Goal: Task Accomplishment & Management: Use online tool/utility

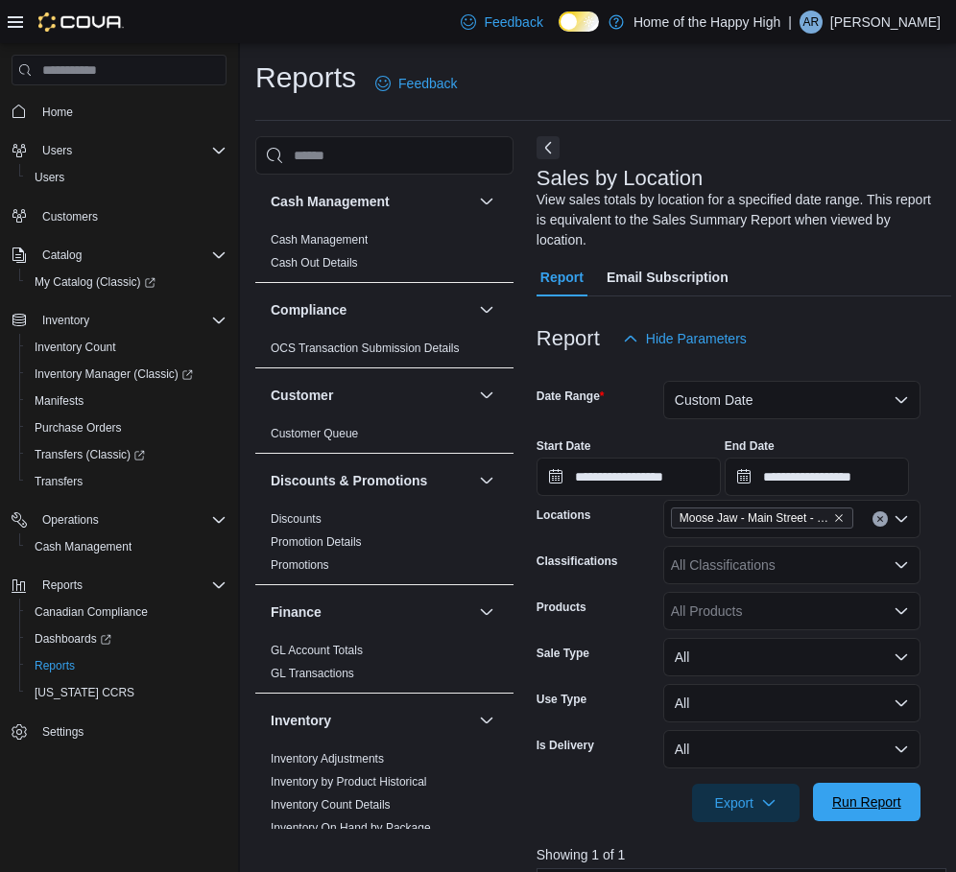
scroll to position [1043, 0]
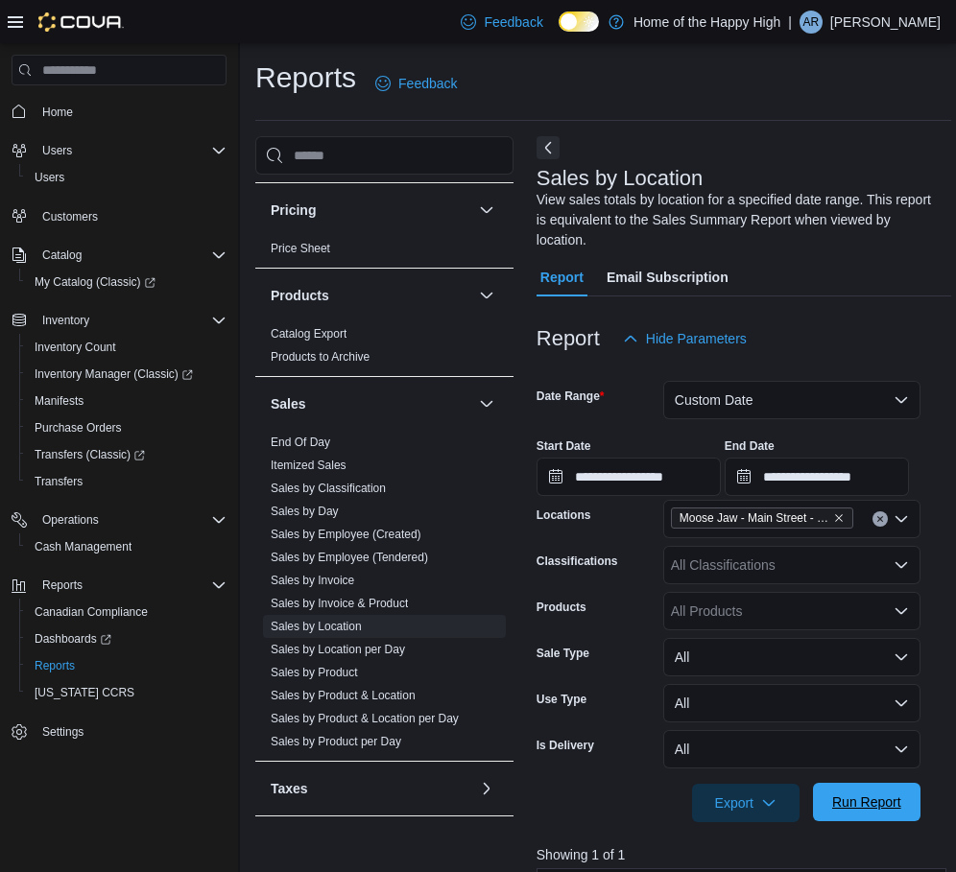
click at [857, 793] on span "Run Report" at bounding box center [866, 802] width 69 height 19
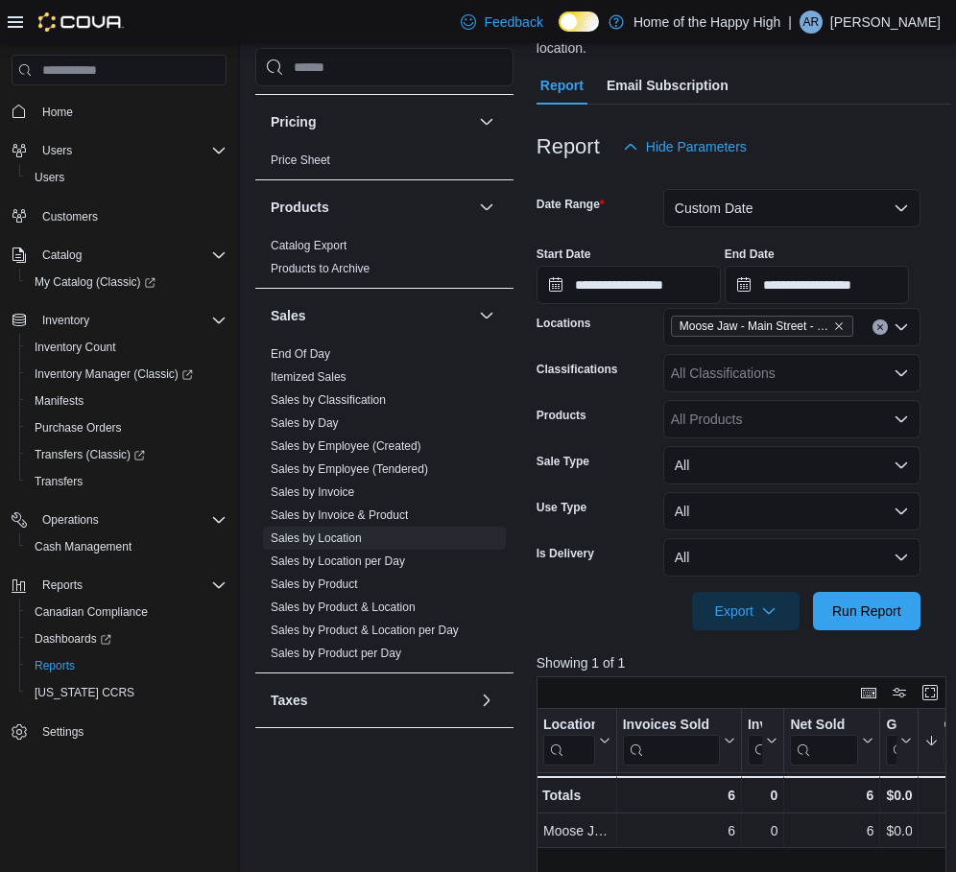
scroll to position [0, 0]
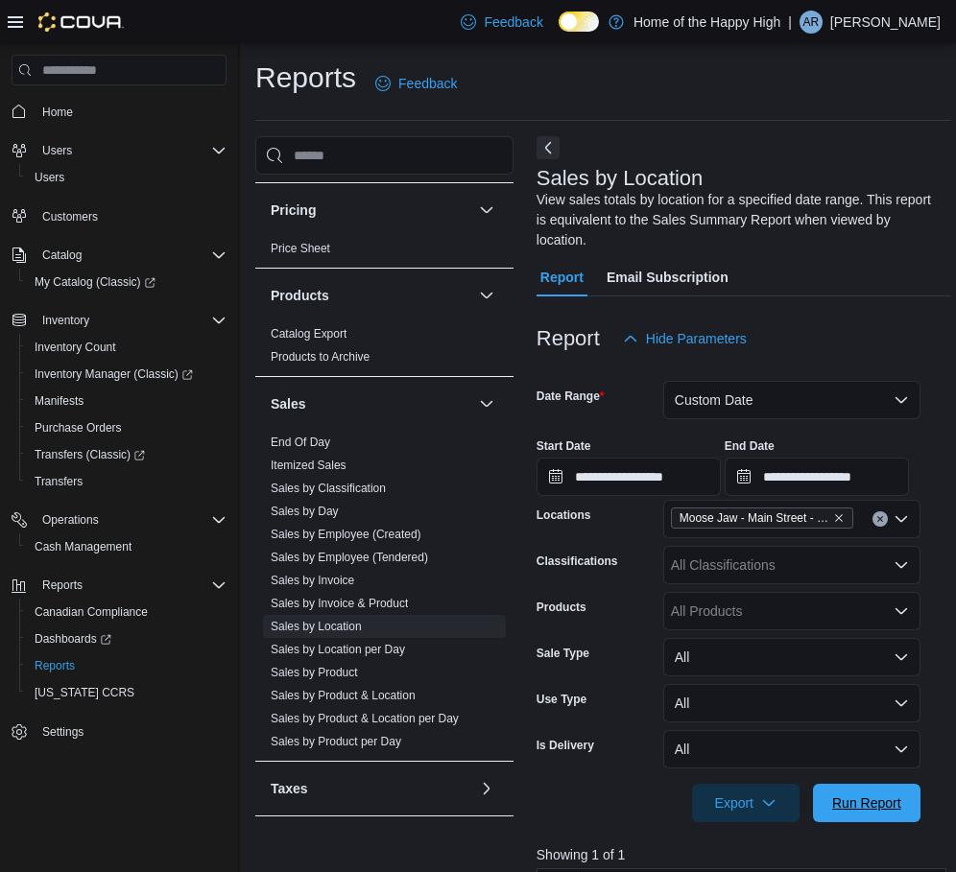
drag, startPoint x: 889, startPoint y: 786, endPoint x: 784, endPoint y: 262, distance: 534.2
click at [890, 794] on span "Run Report" at bounding box center [866, 803] width 69 height 19
click at [857, 783] on span "Run Report" at bounding box center [866, 802] width 84 height 38
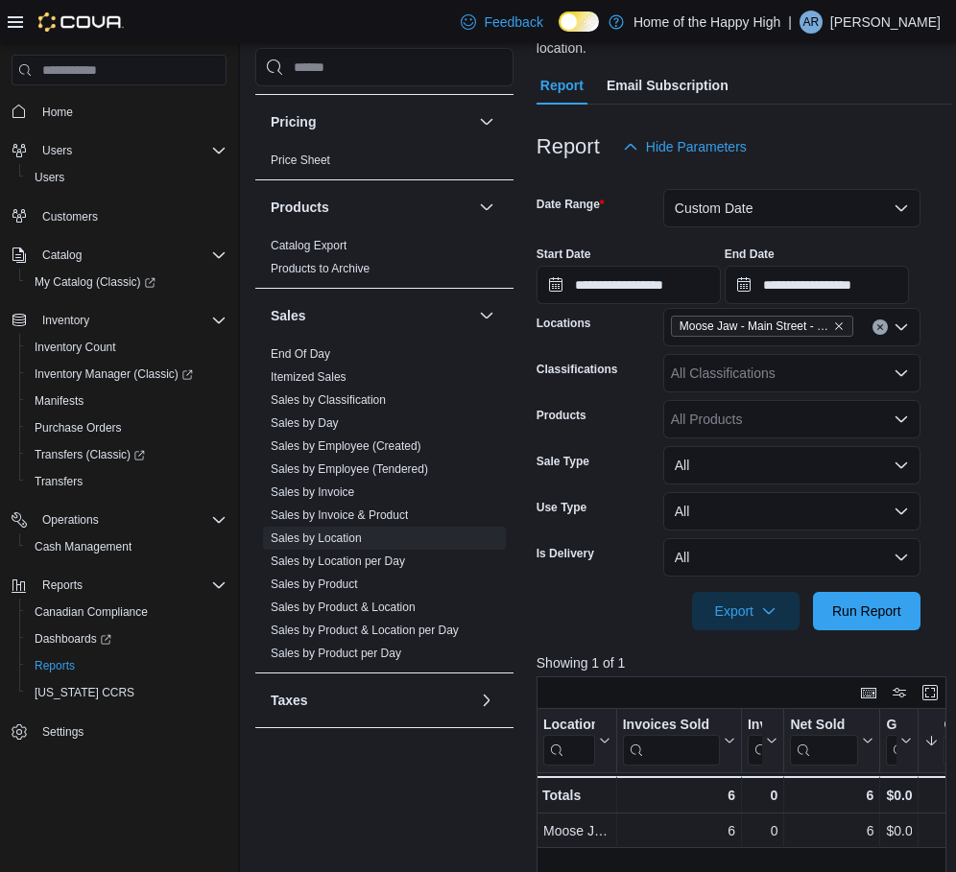
scroll to position [288, 0]
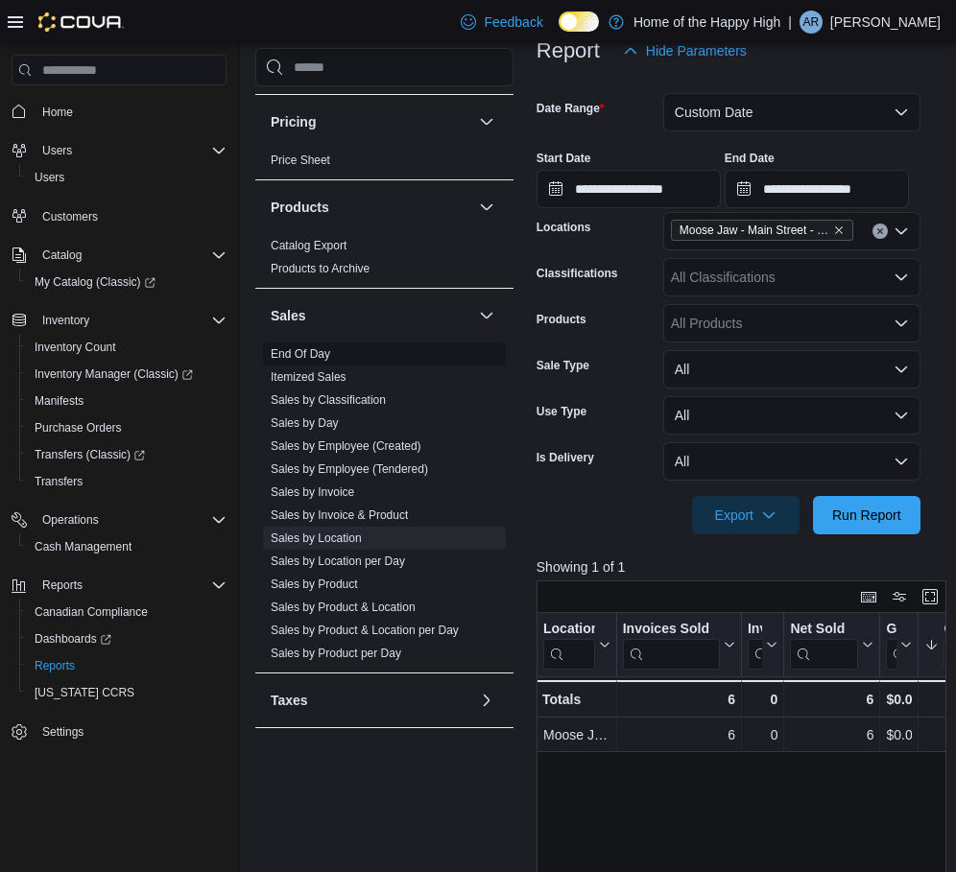
click at [325, 363] on span "End Of Day" at bounding box center [384, 354] width 243 height 23
click at [316, 360] on link "End Of Day" at bounding box center [300, 353] width 59 height 13
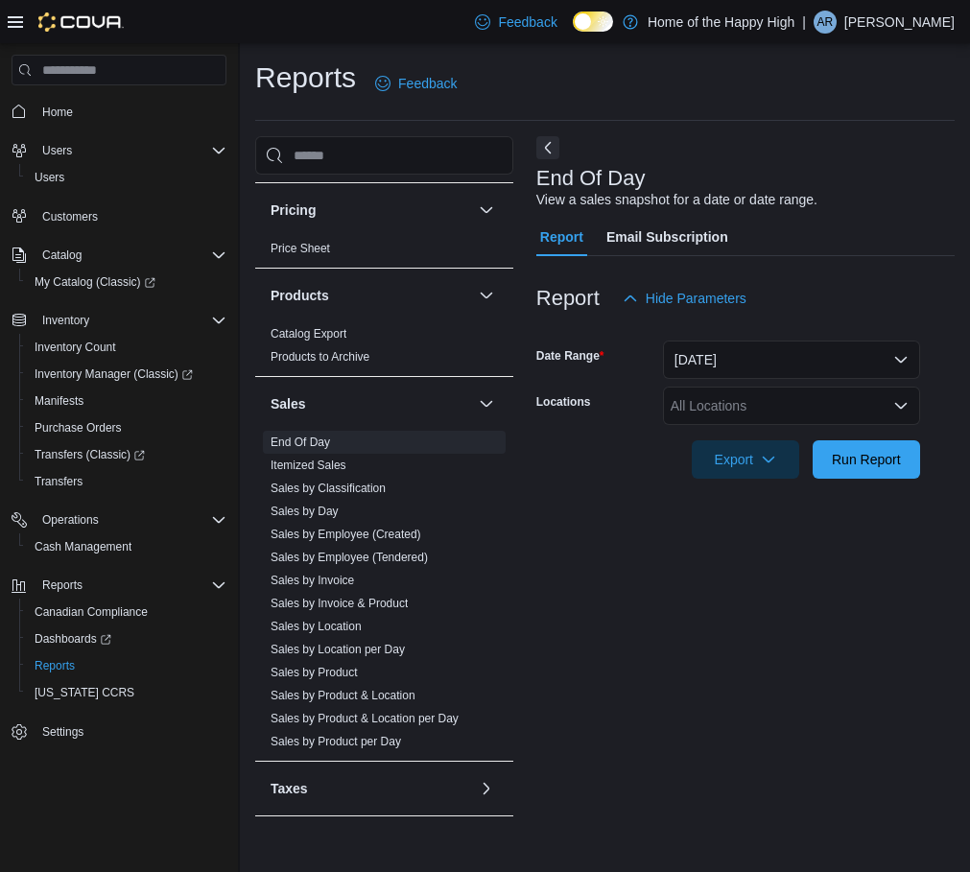
click at [717, 421] on div "All Locations" at bounding box center [791, 406] width 257 height 38
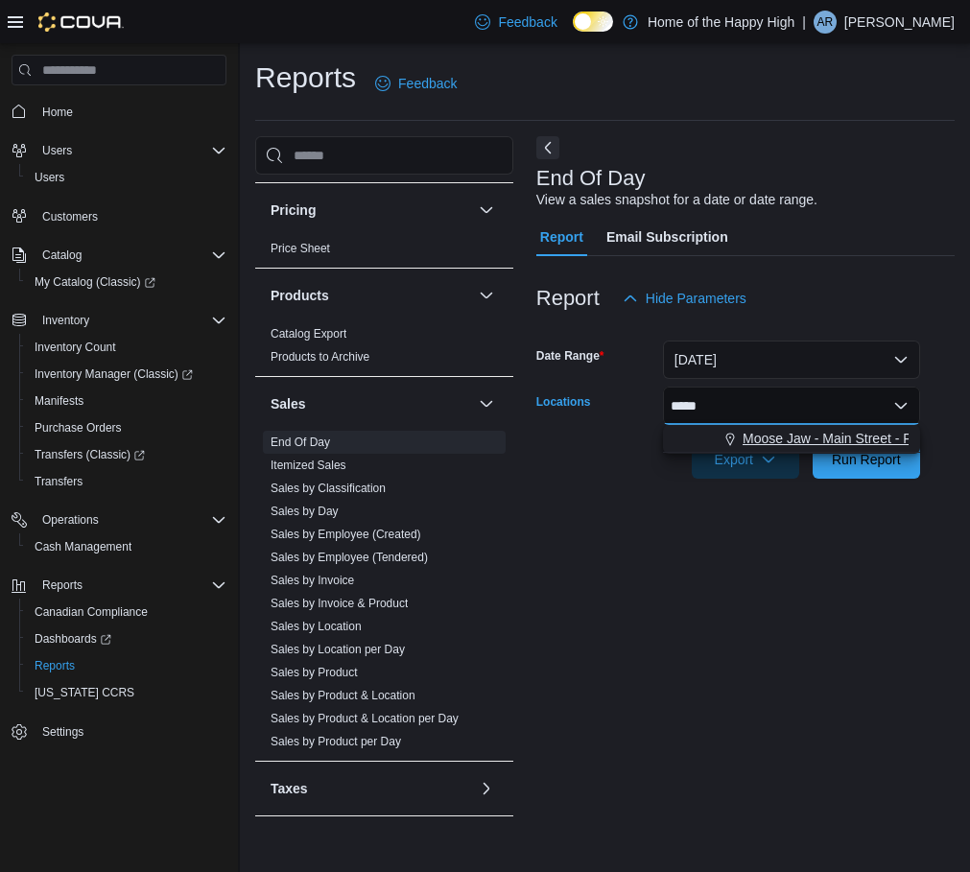
type input "*****"
click at [750, 430] on span "Moose Jaw - Main Street - Fire & Flower" at bounding box center [863, 438] width 241 height 19
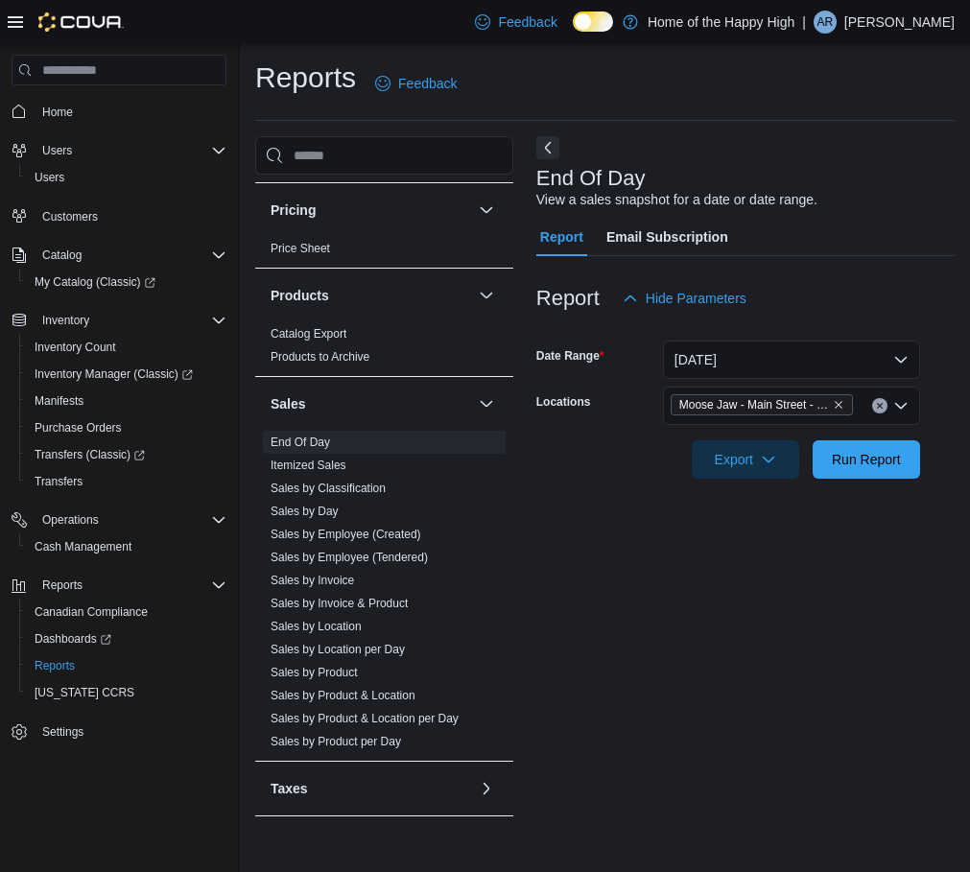
click at [944, 547] on div "End Of Day View a sales snapshot for a date or date range. Report Email Subscri…" at bounding box center [745, 482] width 418 height 693
click at [889, 471] on span "Run Report" at bounding box center [866, 458] width 84 height 38
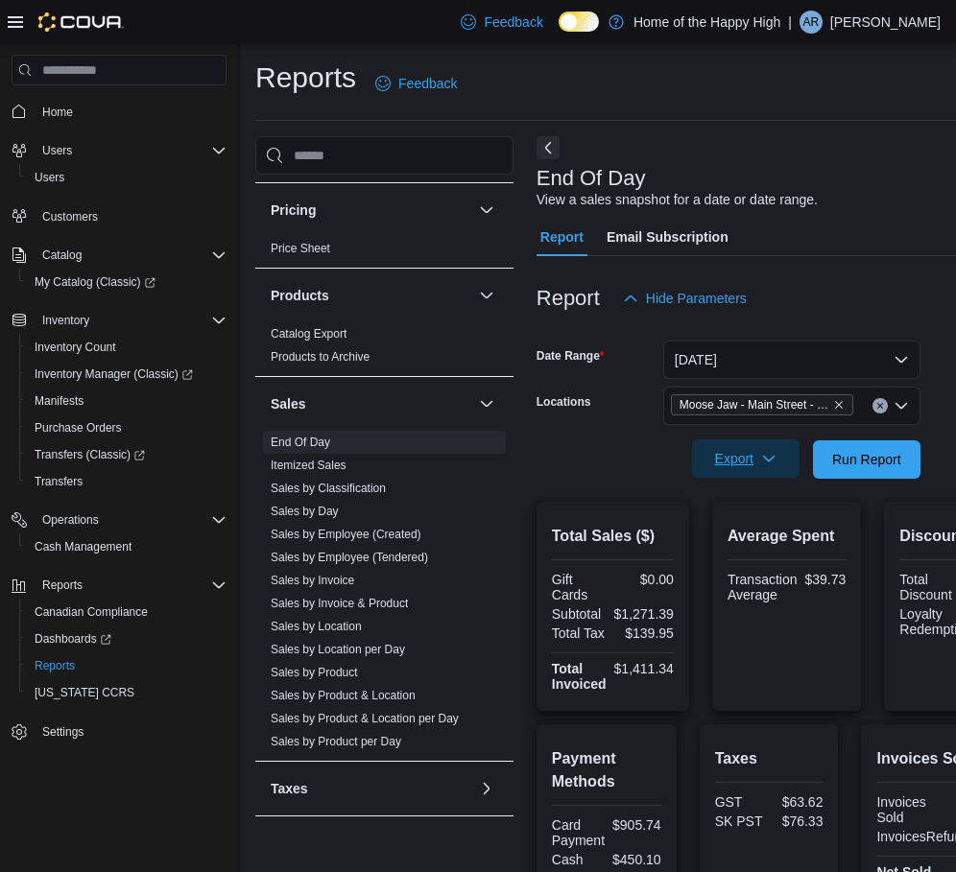
click at [731, 470] on span "Export" at bounding box center [745, 458] width 84 height 38
click at [747, 529] on span "Export to Pdf" at bounding box center [748, 536] width 86 height 15
click at [344, 626] on link "Sales by Location" at bounding box center [316, 626] width 91 height 13
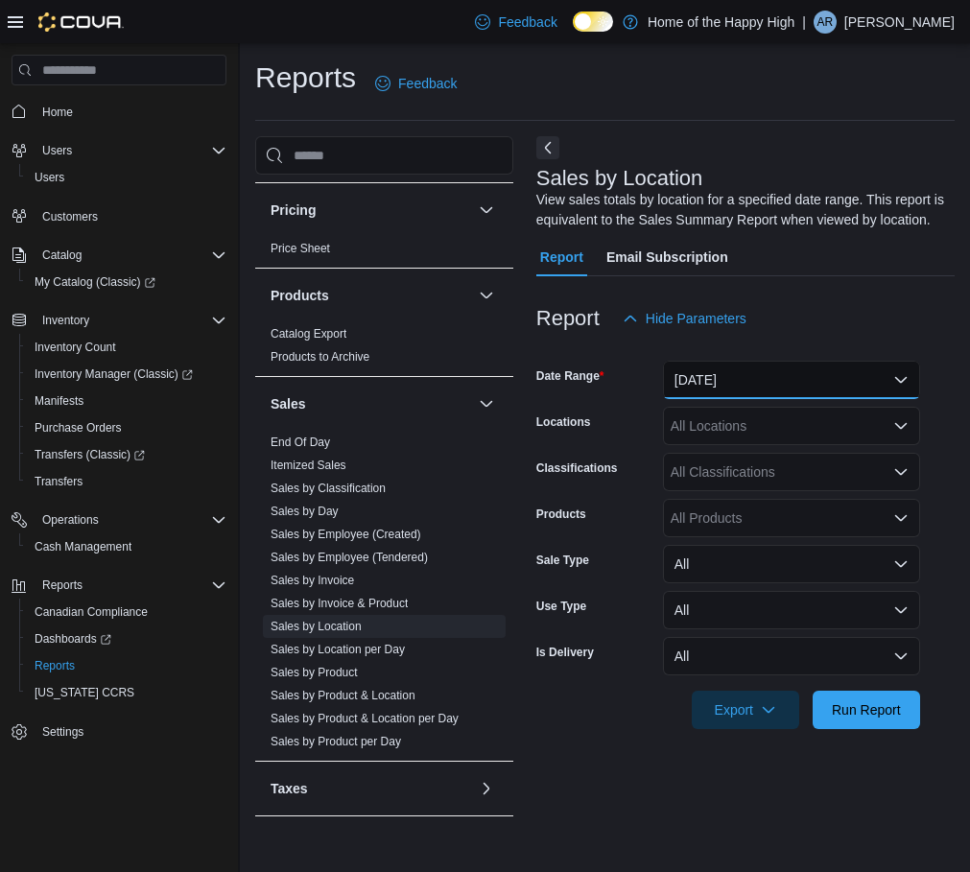
click at [737, 391] on button "[DATE]" at bounding box center [791, 380] width 257 height 38
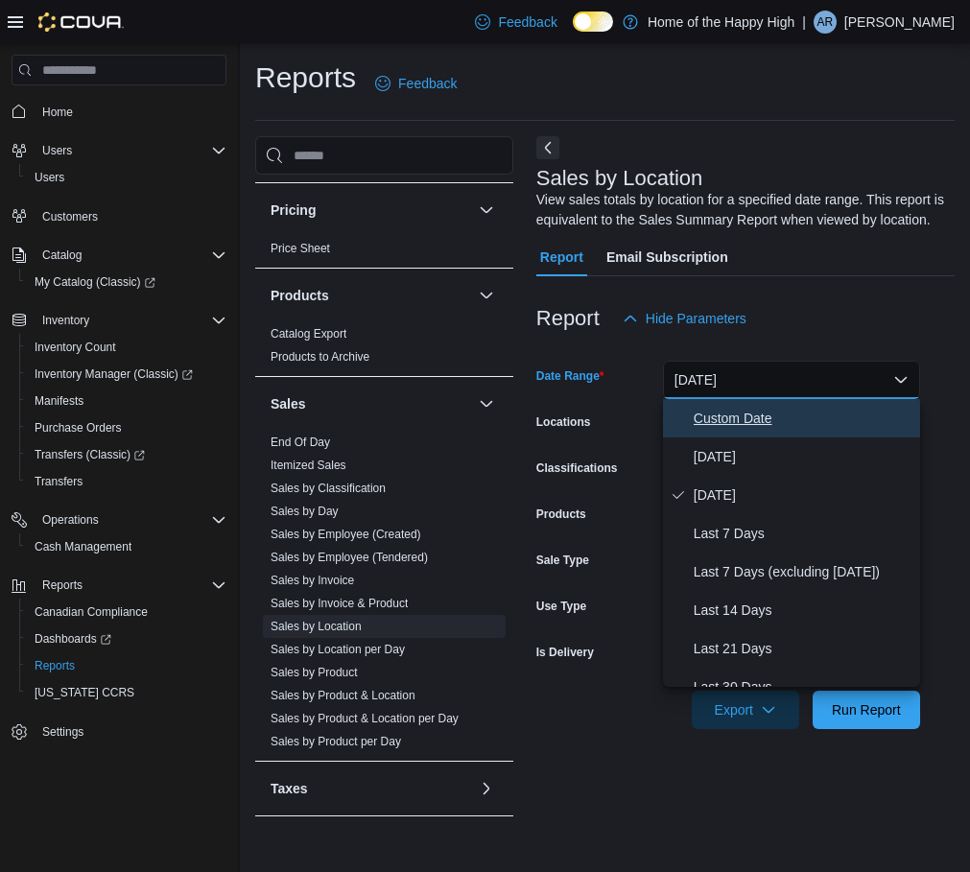
click at [725, 428] on span "Custom Date" at bounding box center [803, 418] width 219 height 23
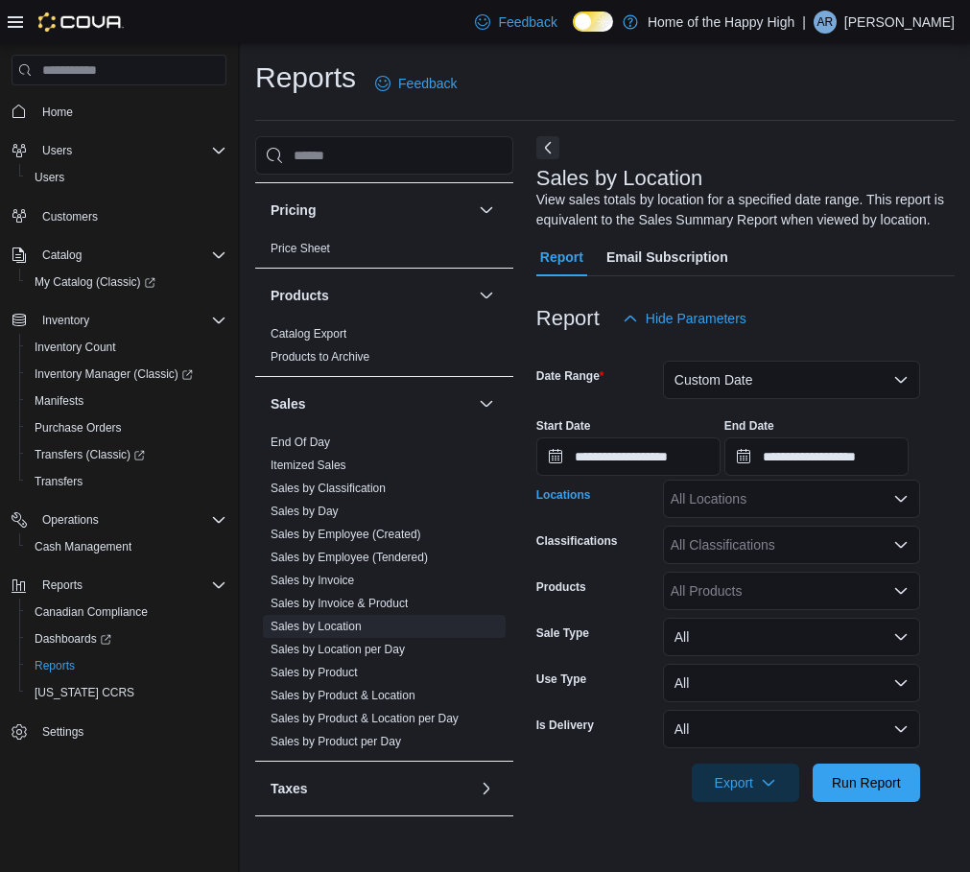
click at [696, 505] on div "All Locations" at bounding box center [791, 499] width 257 height 38
type input "*****"
click at [779, 544] on button "Moose Jaw - Main Street - Fire & Flower" at bounding box center [791, 532] width 257 height 28
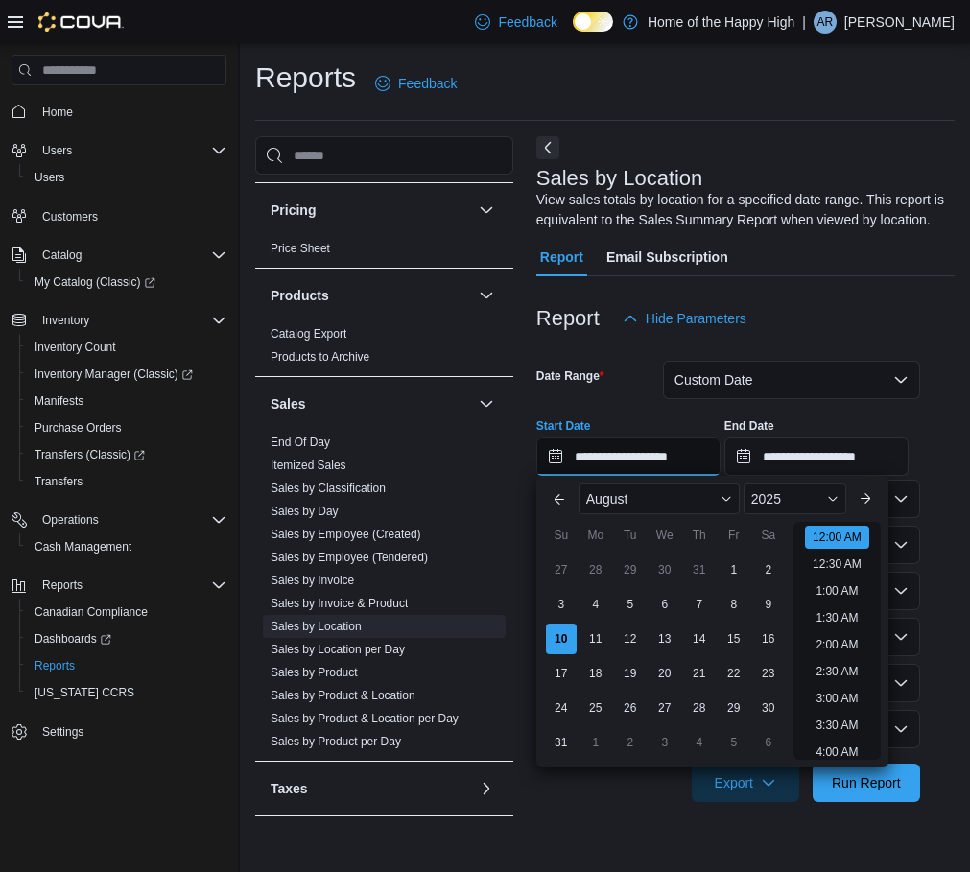
click at [682, 458] on input "**********" at bounding box center [628, 457] width 184 height 38
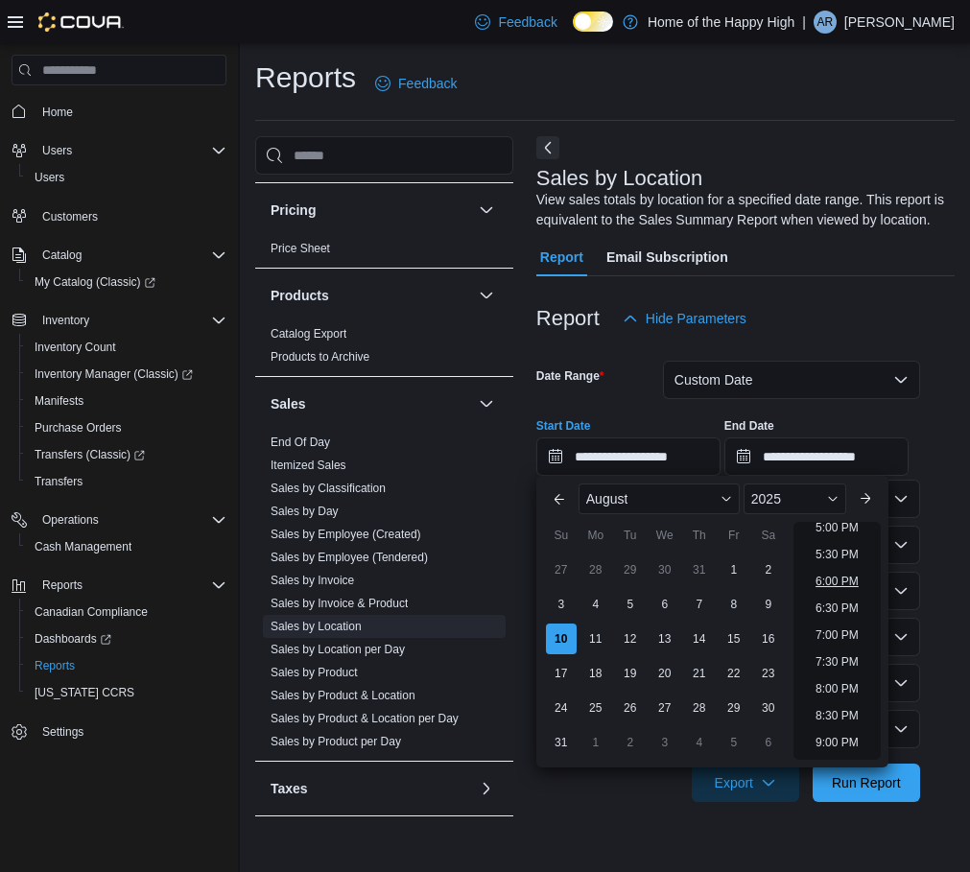
click at [840, 582] on li "6:00 PM" at bounding box center [837, 581] width 59 height 23
type input "**********"
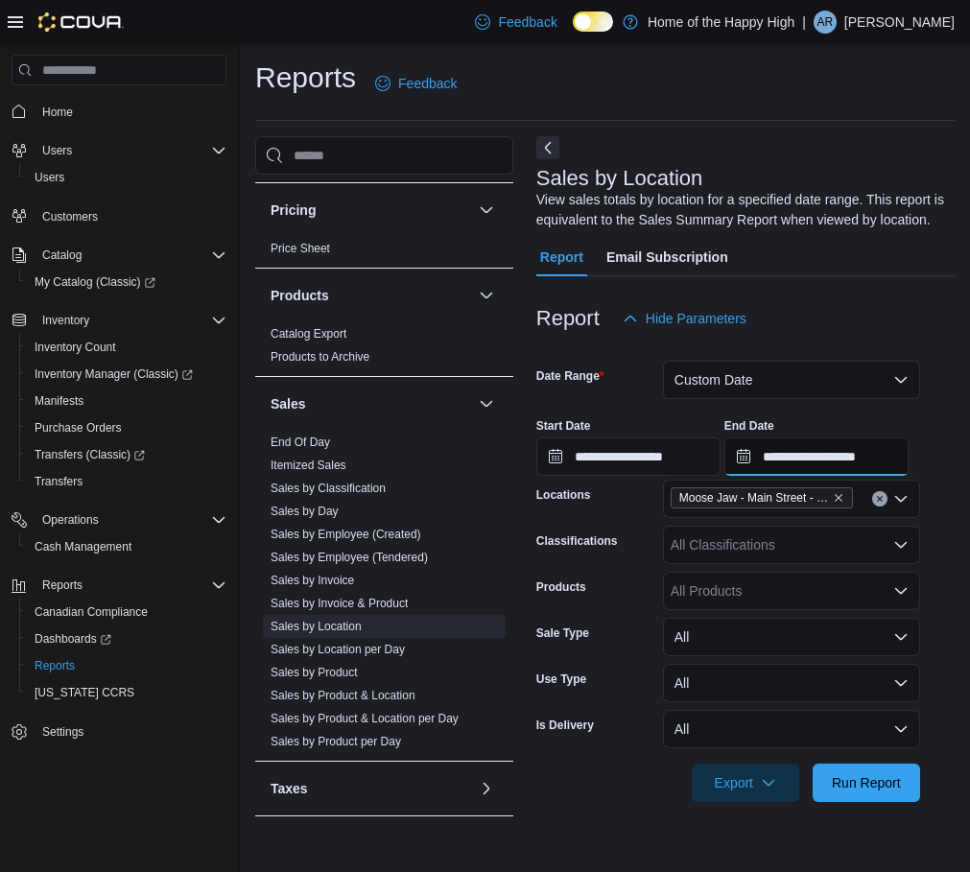
click at [865, 457] on input "**********" at bounding box center [816, 457] width 184 height 38
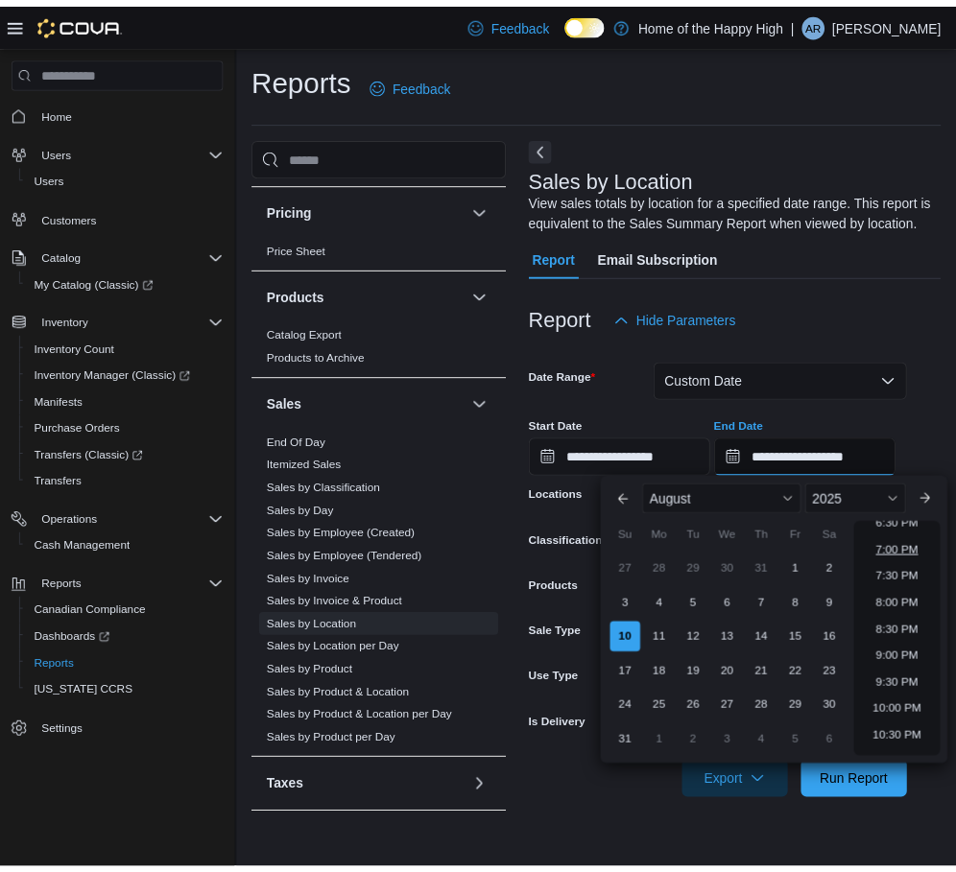
scroll to position [960, 0]
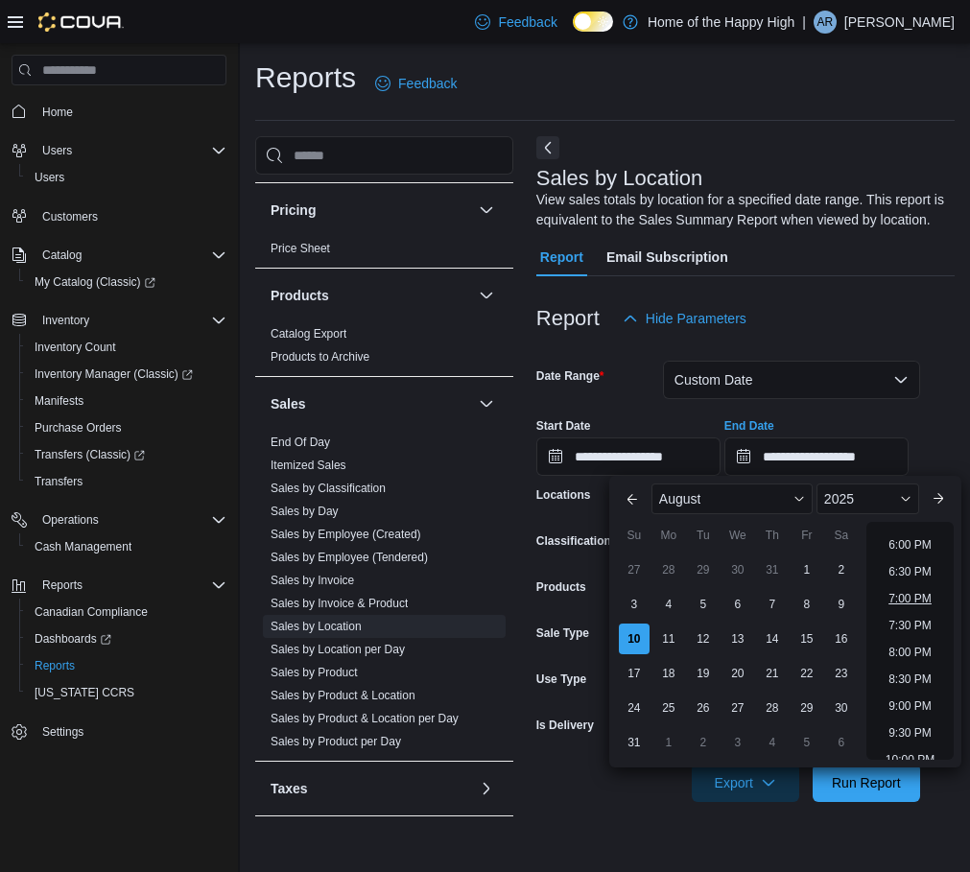
click at [911, 591] on li "7:00 PM" at bounding box center [910, 598] width 59 height 23
type input "**********"
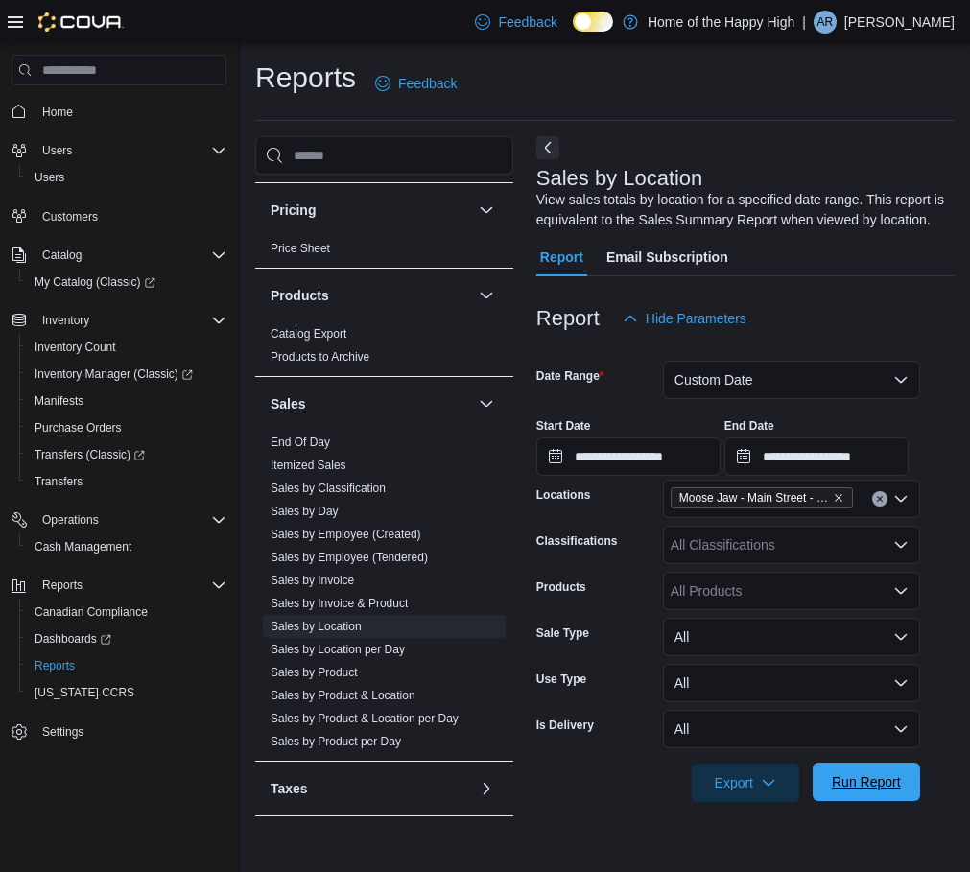
click at [911, 797] on button "Run Report" at bounding box center [866, 782] width 107 height 38
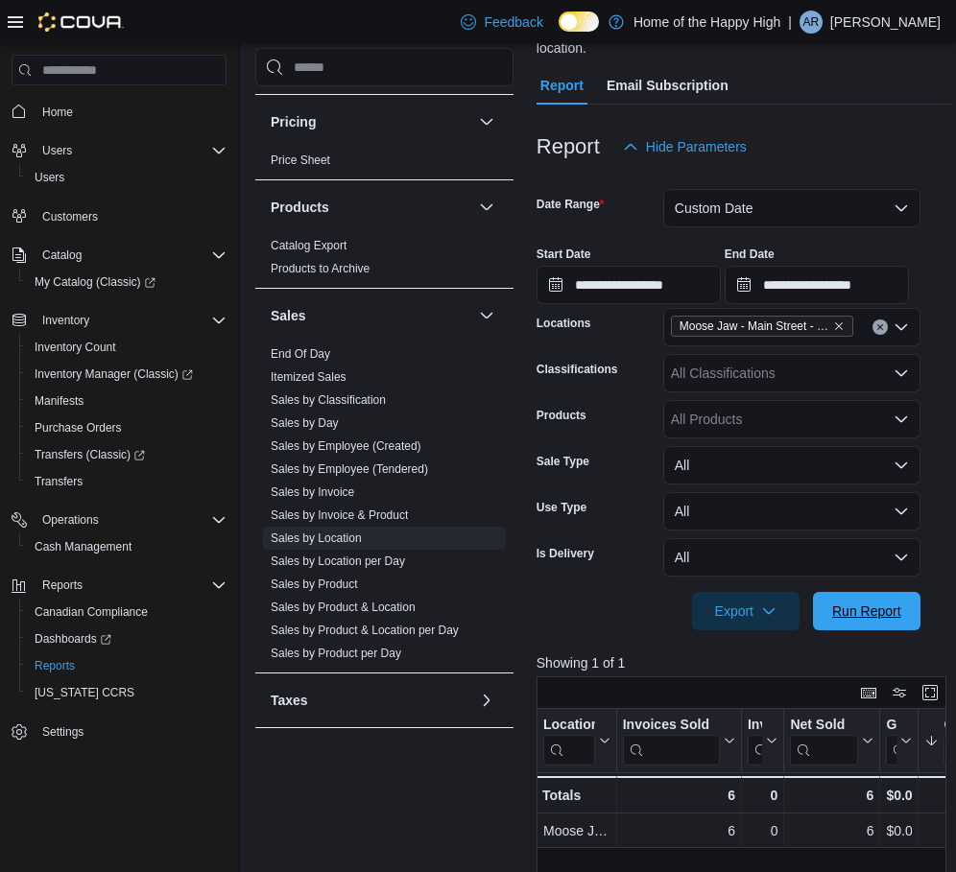
click at [879, 602] on span "Run Report" at bounding box center [866, 611] width 69 height 19
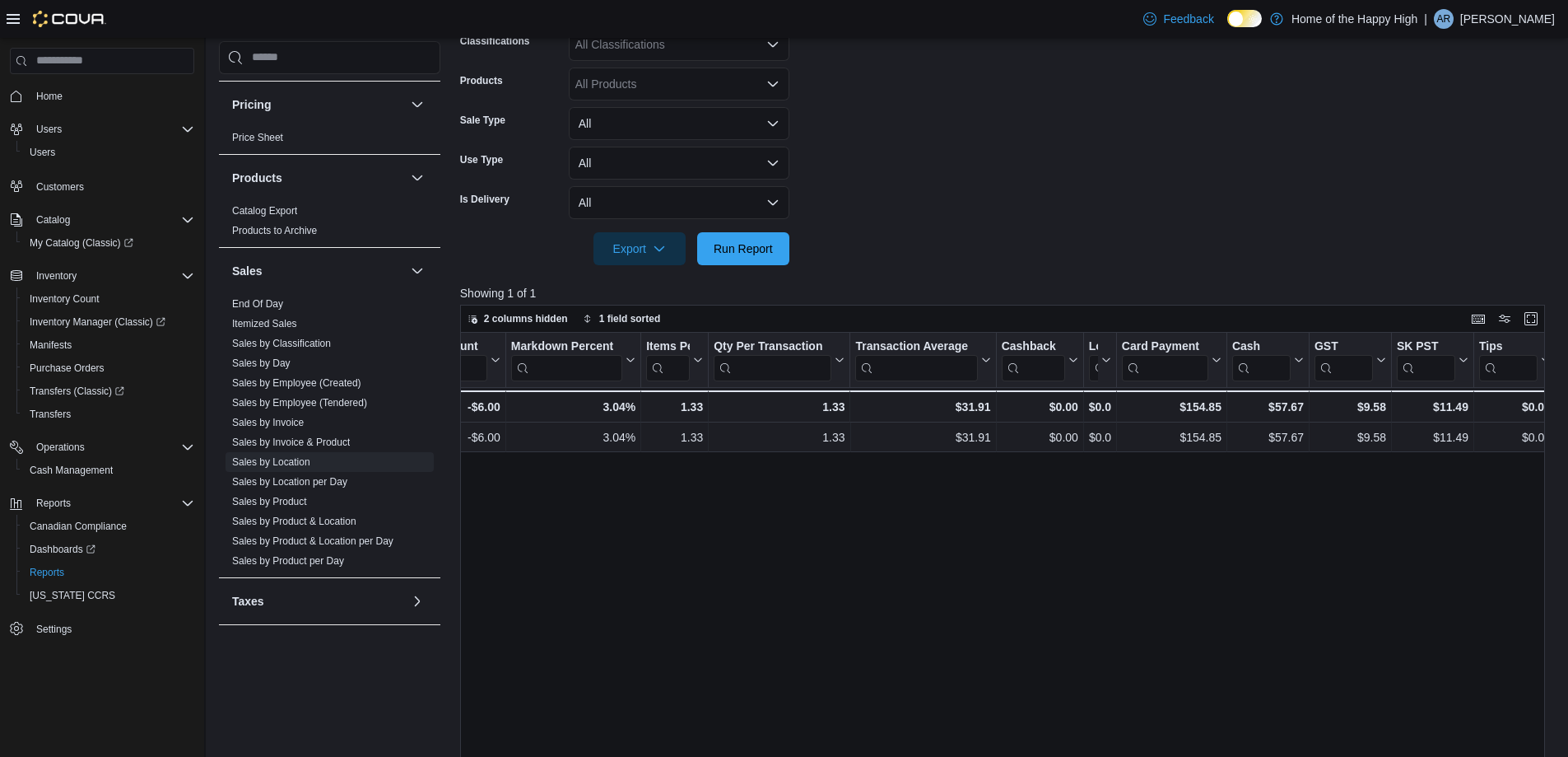
scroll to position [244, 0]
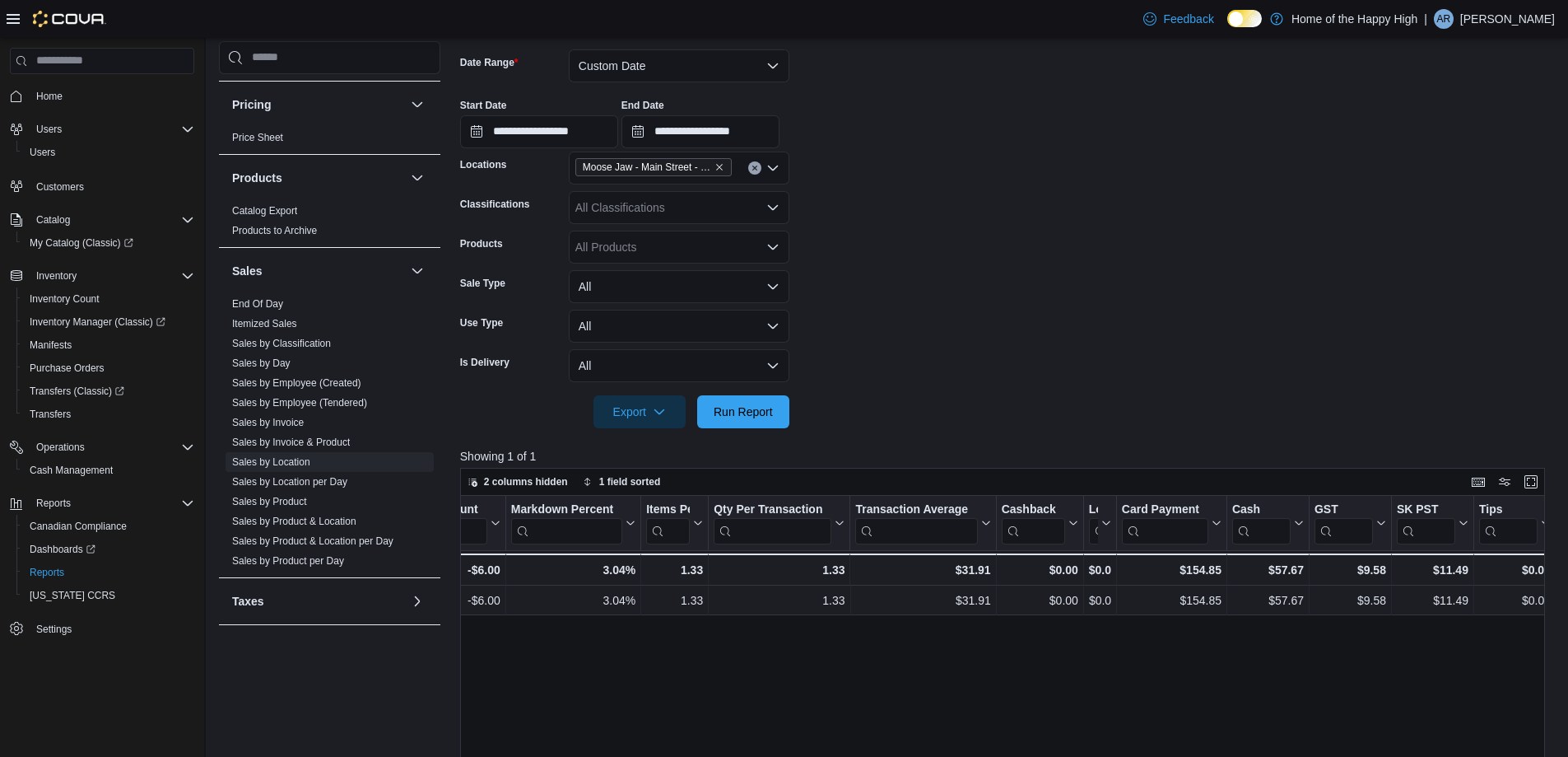
click at [650, 207] on div "All Classifications" at bounding box center [678, 208] width 220 height 33
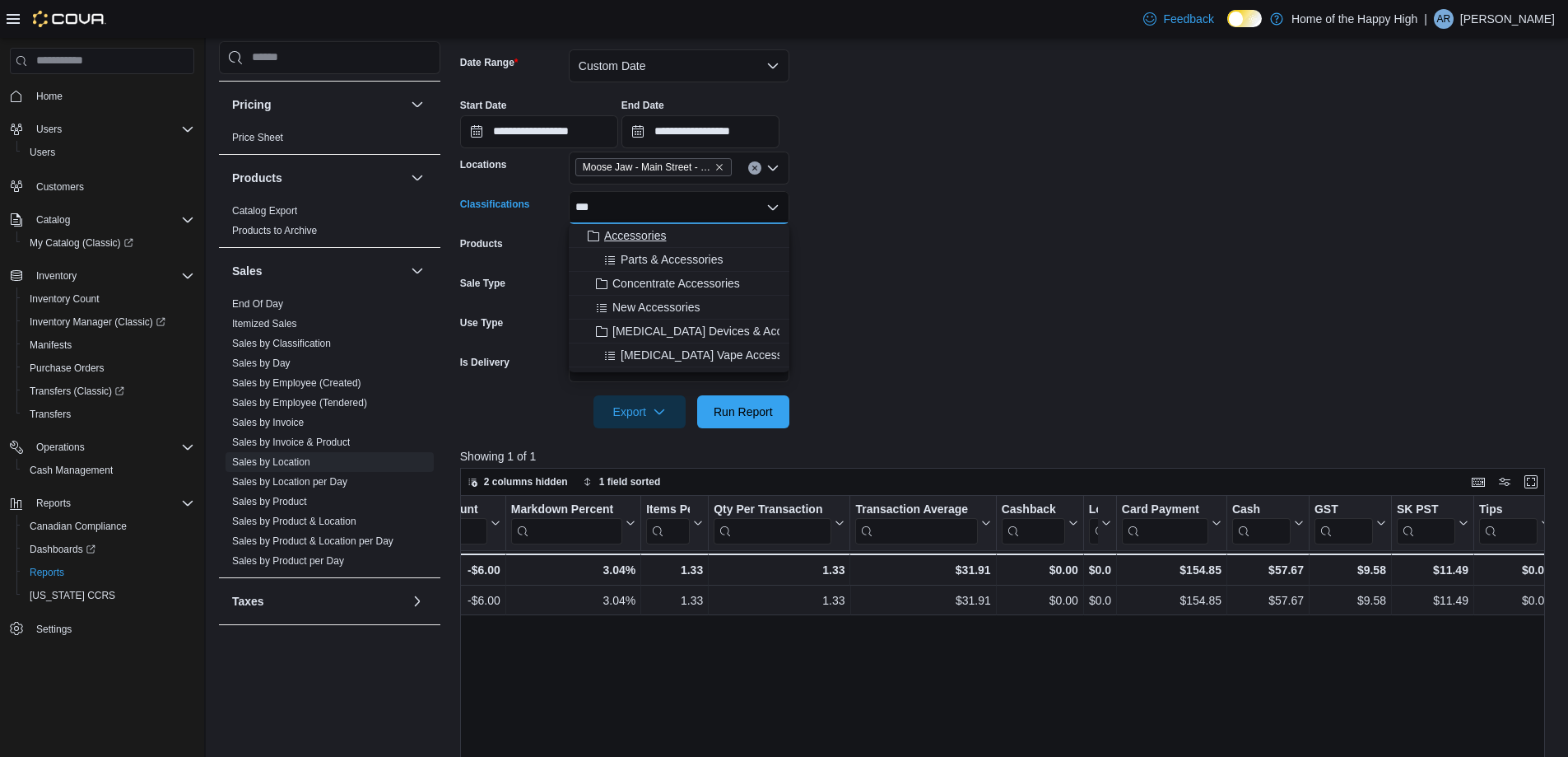
type input "***"
click at [644, 234] on span "Accessories" at bounding box center [635, 235] width 62 height 16
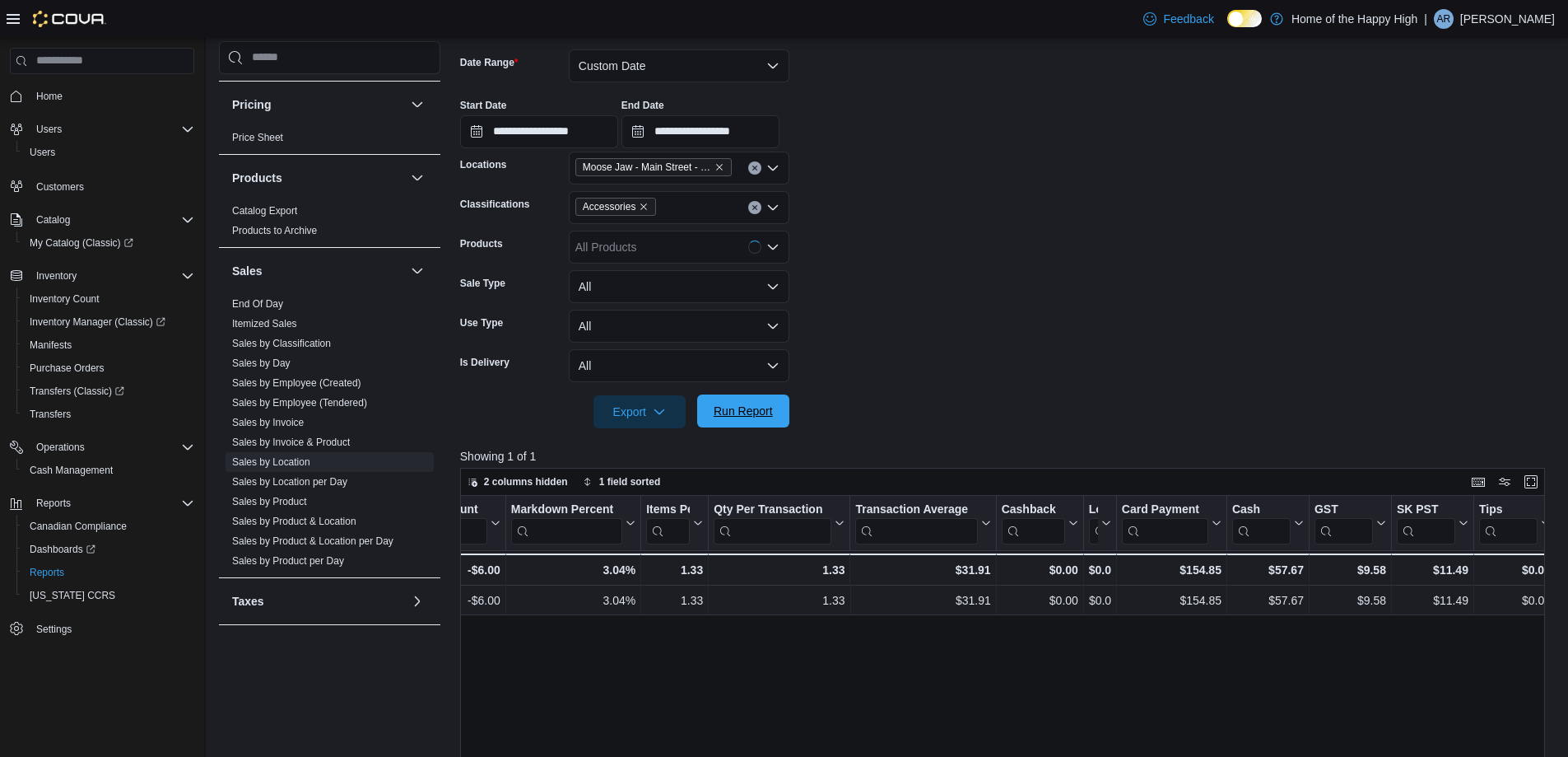
click at [736, 426] on span "Run Report" at bounding box center [743, 411] width 72 height 33
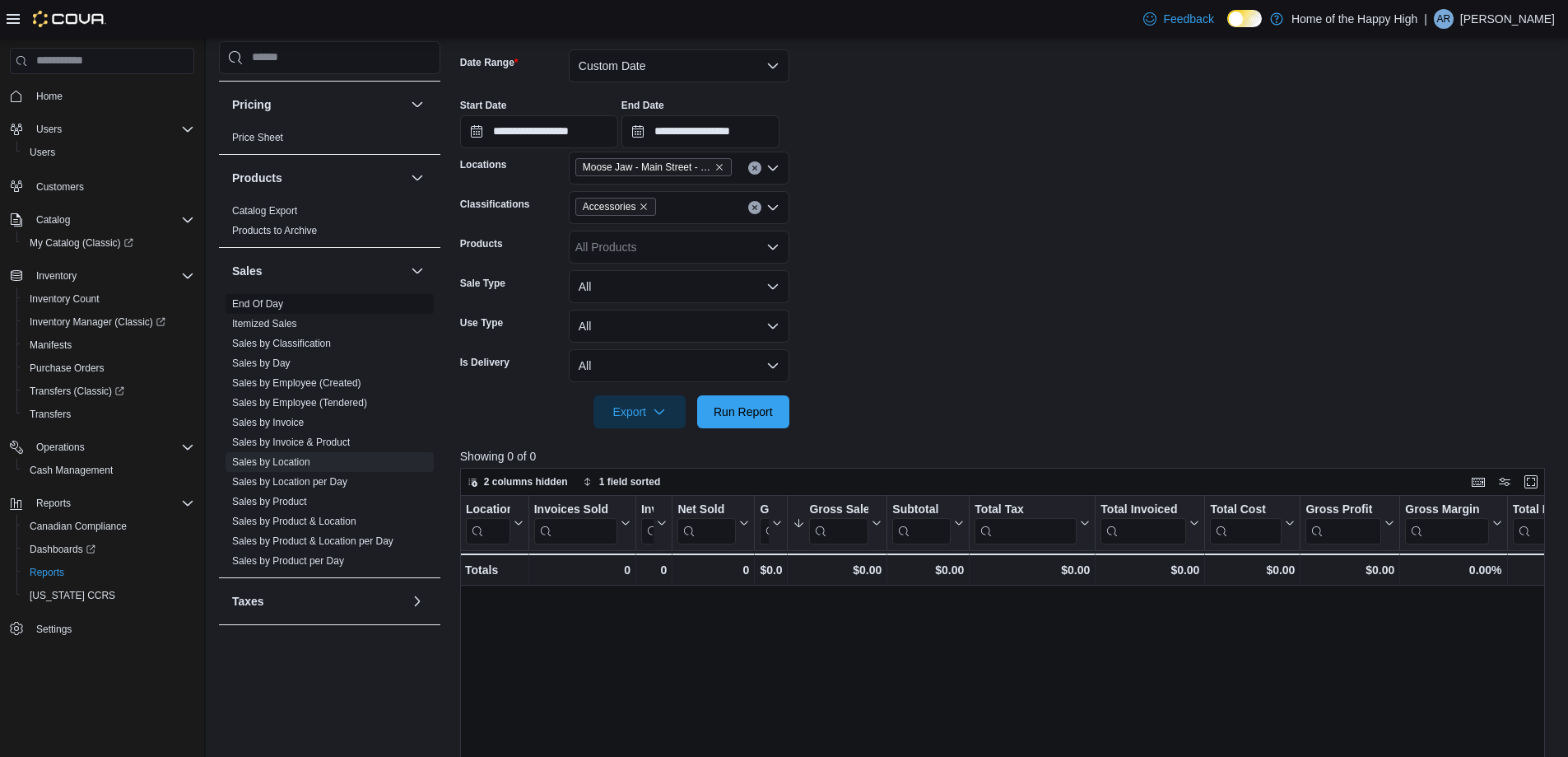
click at [287, 304] on span "End Of Day" at bounding box center [329, 304] width 208 height 20
drag, startPoint x: 277, startPoint y: 302, endPoint x: 276, endPoint y: 312, distance: 10.0
click at [277, 302] on link "End Of Day" at bounding box center [257, 303] width 51 height 11
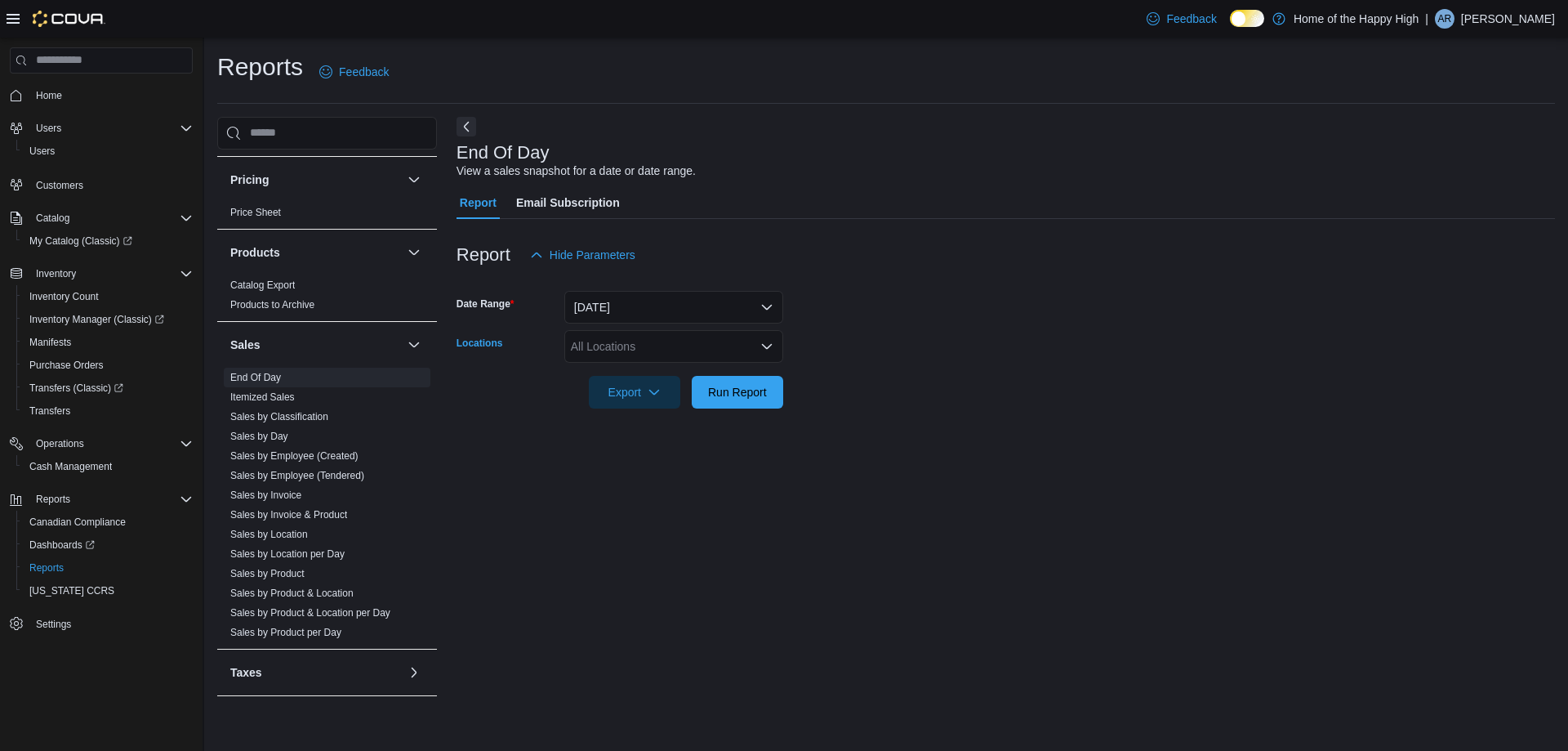
click at [699, 341] on div "All Locations" at bounding box center [673, 347] width 219 height 32
type input "*****"
click at [712, 371] on span "Moose Jaw - Main Street - Fire & Flower" at bounding box center [735, 374] width 205 height 16
click at [813, 430] on div "End Of Day View a sales snapshot for a date or date range. Report Email Subscri…" at bounding box center [1005, 414] width 1099 height 595
click at [775, 404] on button "Run Report" at bounding box center [737, 391] width 91 height 32
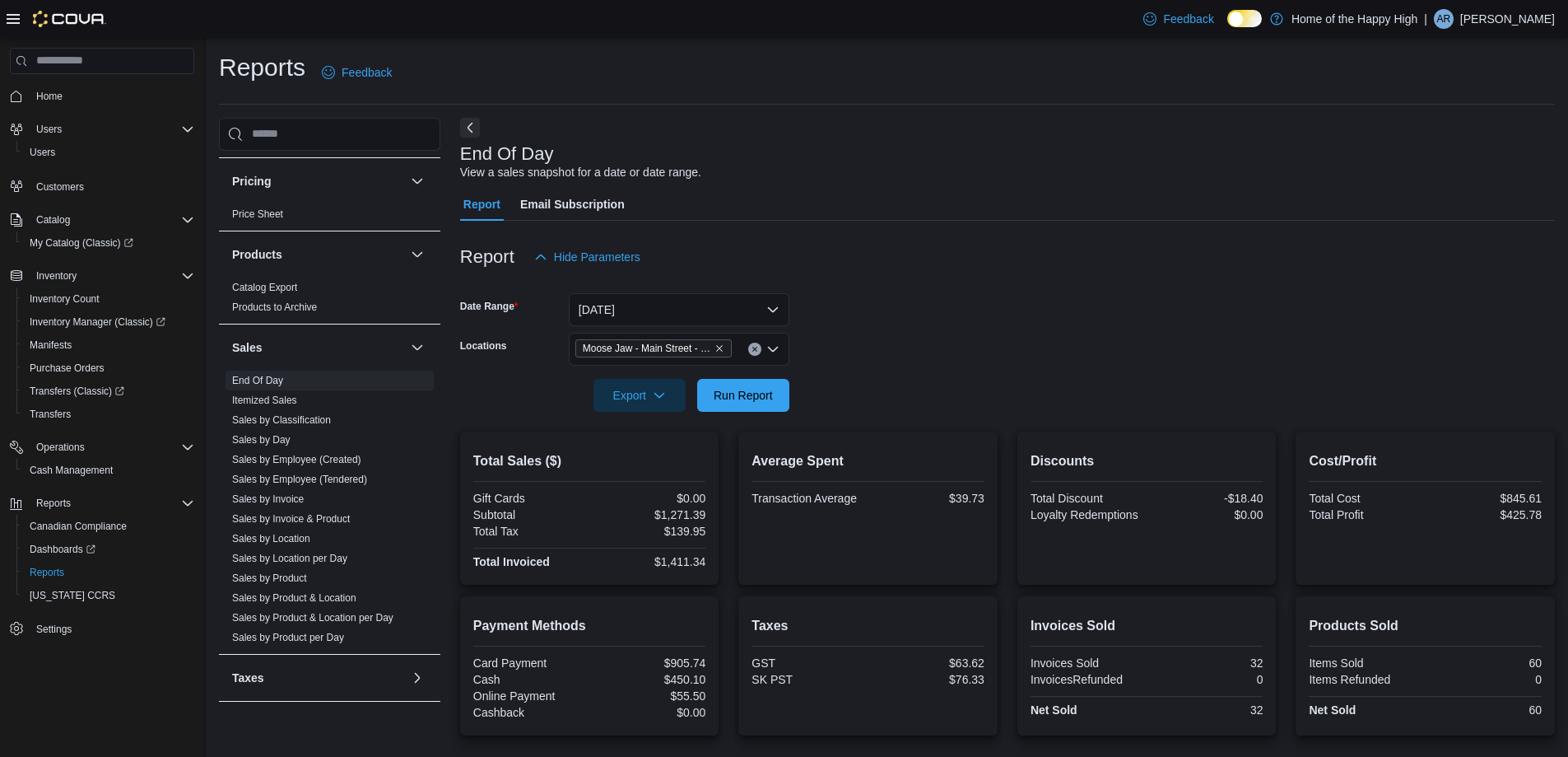
click at [819, 284] on div at bounding box center [1007, 283] width 1095 height 20
click at [756, 386] on span "Run Report" at bounding box center [743, 394] width 72 height 33
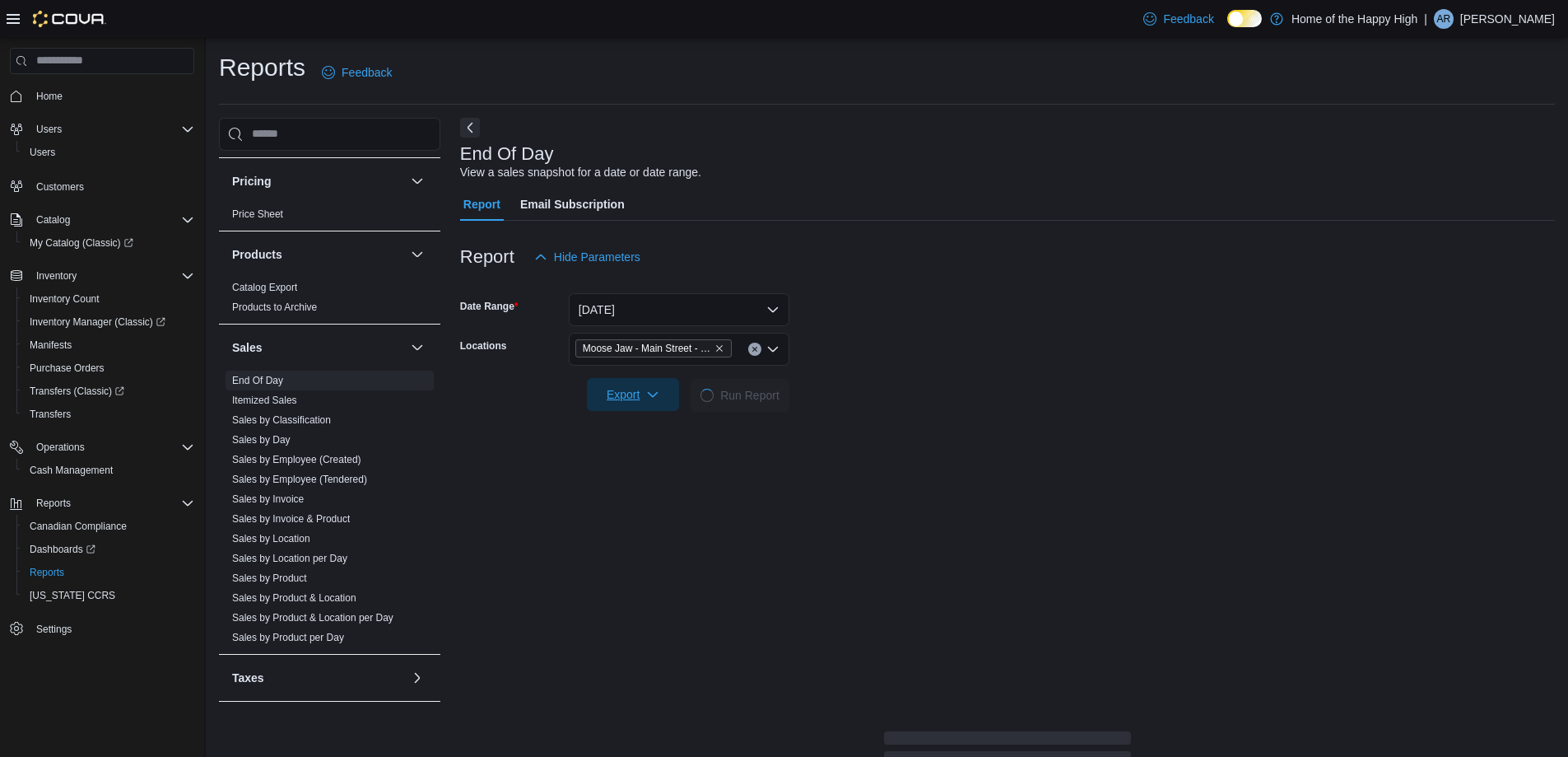
click at [641, 396] on span "Export" at bounding box center [633, 394] width 72 height 33
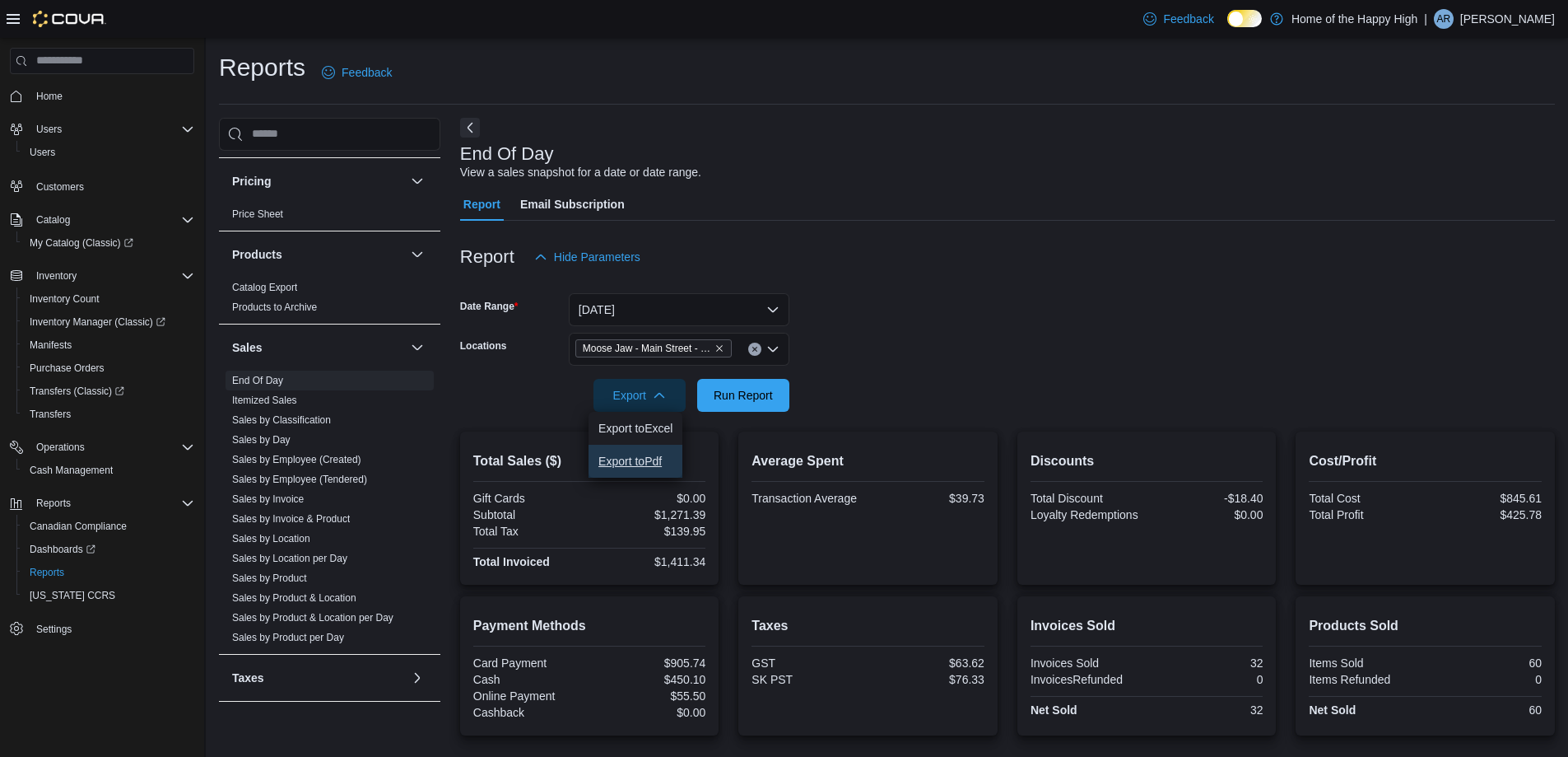
click at [657, 464] on span "Export to Pdf" at bounding box center [636, 461] width 74 height 13
